Goal: Task Accomplishment & Management: Manage account settings

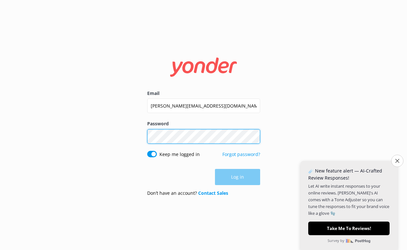
click at [237, 177] on button "Log in" at bounding box center [237, 177] width 45 height 16
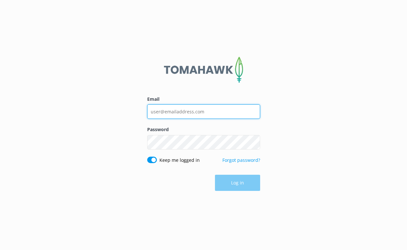
type input "[PERSON_NAME][EMAIL_ADDRESS][DOMAIN_NAME]"
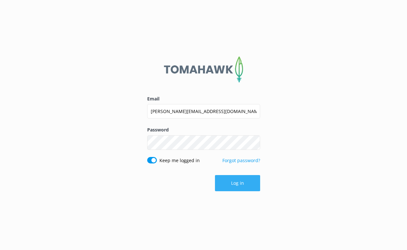
click at [234, 182] on button "Log in" at bounding box center [237, 183] width 45 height 16
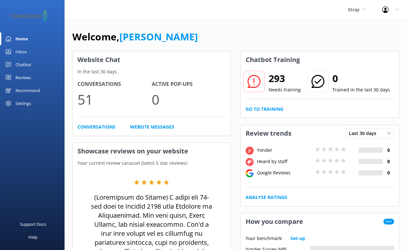
click at [357, 5] on div "Stray Stray Kirra Tours Flying Kiwi" at bounding box center [357, 9] width 34 height 19
click at [351, 44] on link "Kirra Tours" at bounding box center [372, 42] width 65 height 15
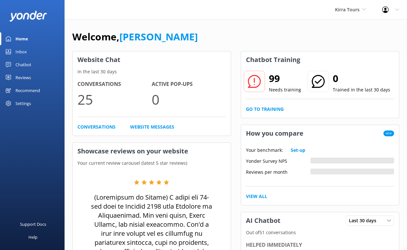
click at [28, 76] on div "Reviews" at bounding box center [22, 77] width 15 height 13
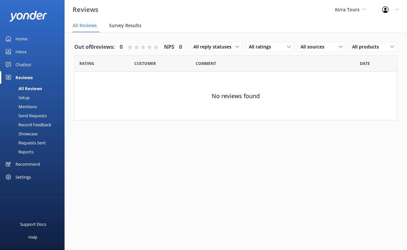
click at [133, 24] on span "Survey Results" at bounding box center [125, 25] width 32 height 6
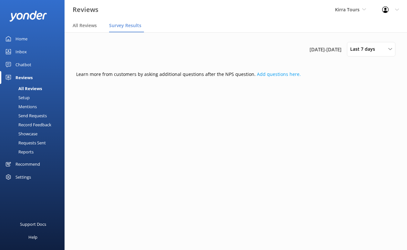
click at [22, 97] on div "Setup" at bounding box center [17, 97] width 26 height 9
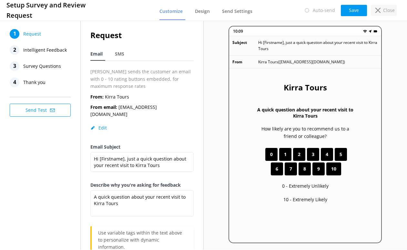
click at [389, 7] on p "Close" at bounding box center [389, 10] width 12 height 7
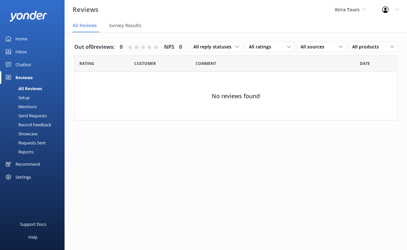
click at [24, 95] on div "Setup" at bounding box center [17, 97] width 26 height 9
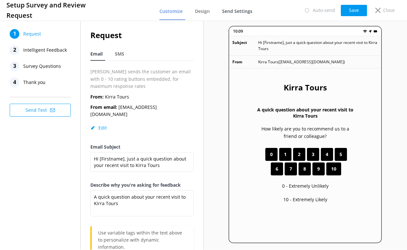
click at [239, 10] on span "Send Settings" at bounding box center [237, 11] width 30 height 6
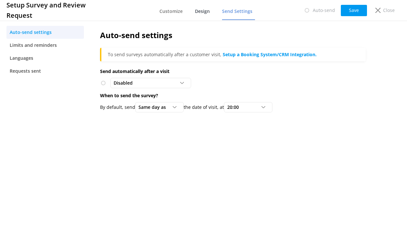
click at [206, 11] on span "Design" at bounding box center [202, 11] width 15 height 6
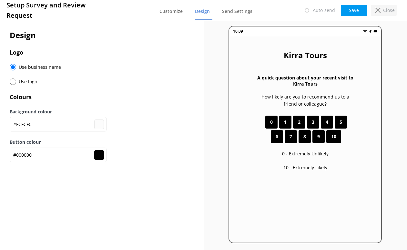
click at [392, 9] on p "Close" at bounding box center [389, 10] width 12 height 7
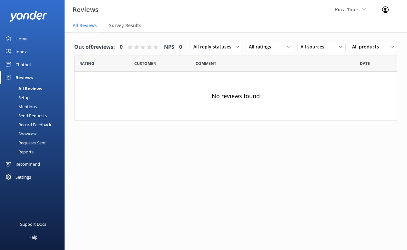
click at [23, 179] on div "Settings" at bounding box center [22, 176] width 15 height 13
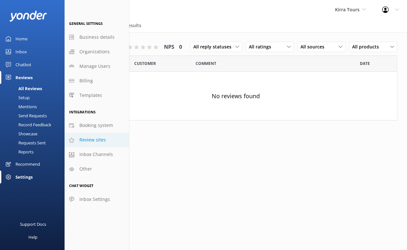
click at [92, 139] on span "Review sites" at bounding box center [92, 139] width 26 height 7
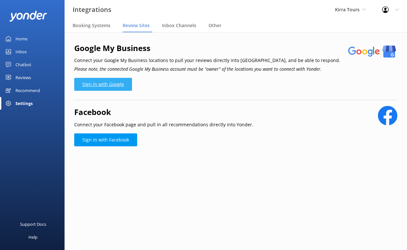
click at [103, 83] on link "Sign in with Google" at bounding box center [103, 84] width 58 height 13
